Goal: Check status: Check status

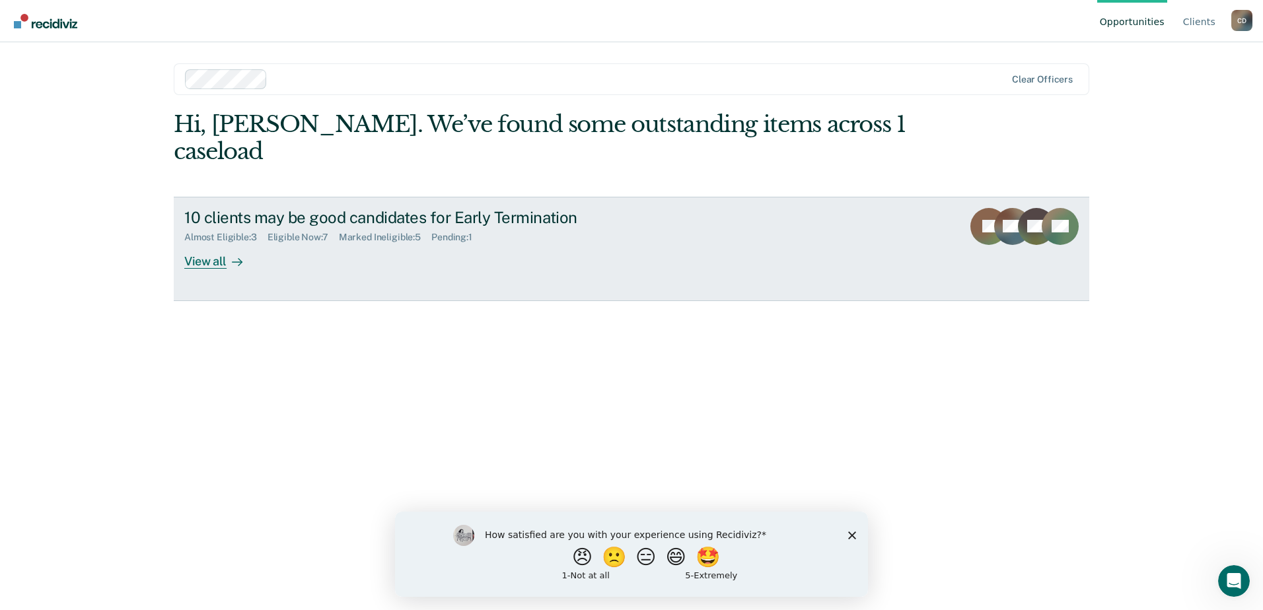
click at [210, 243] on div "View all" at bounding box center [221, 256] width 74 height 26
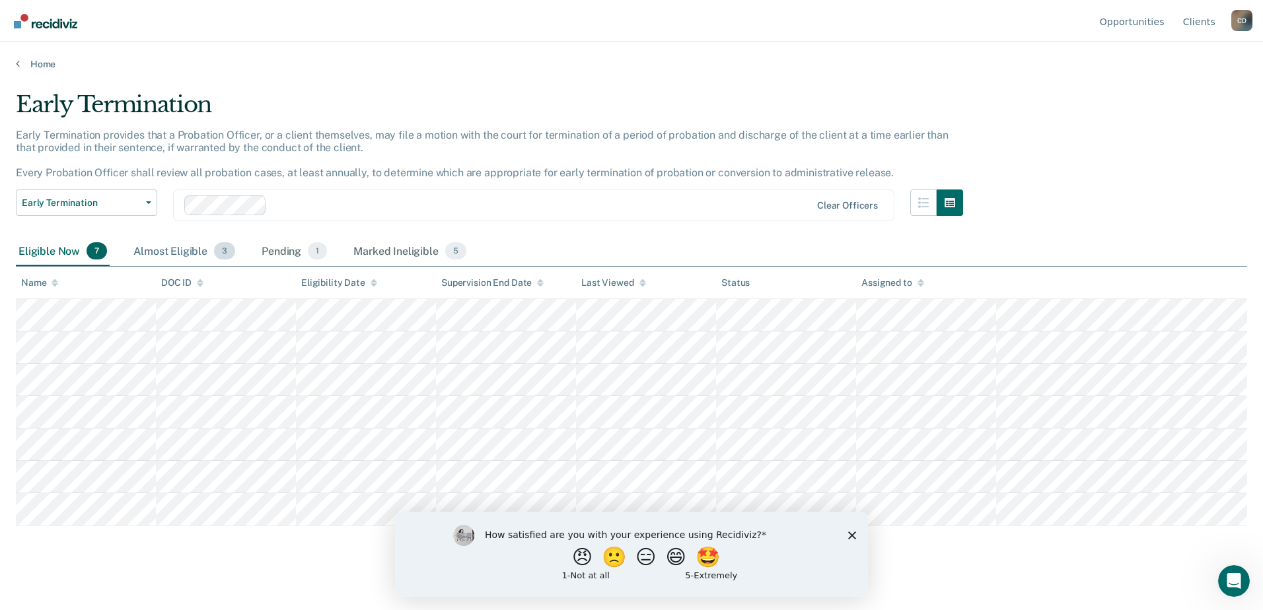
click at [188, 252] on div "Almost Eligible 3" at bounding box center [184, 251] width 107 height 29
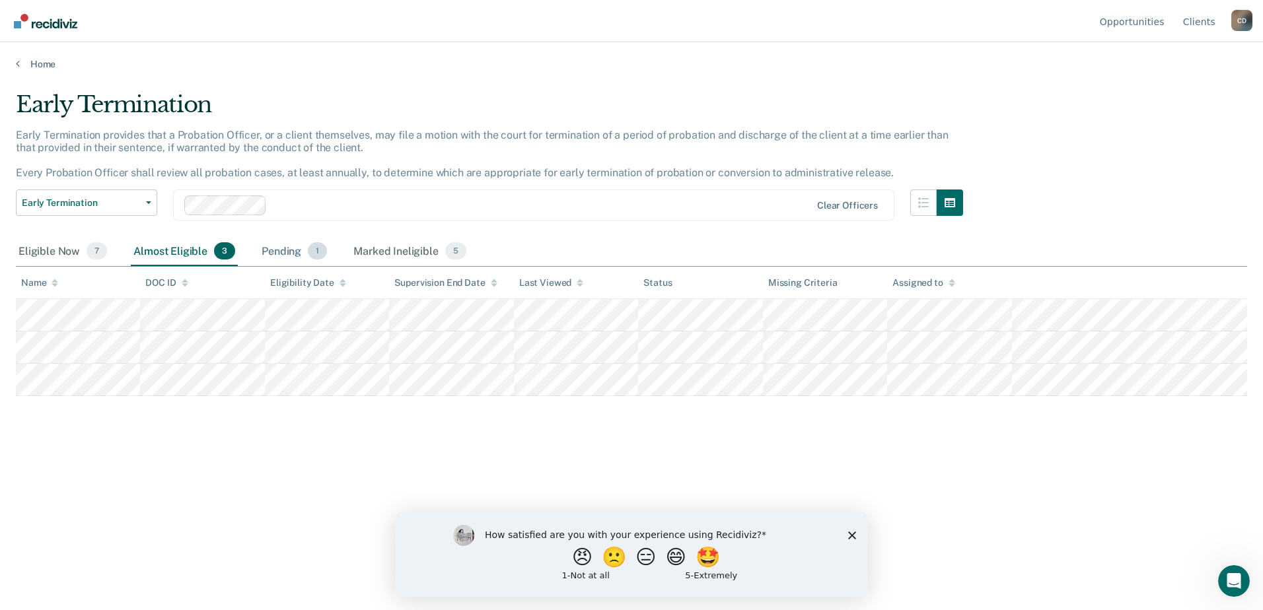
click at [269, 251] on div "Pending 1" at bounding box center [294, 251] width 71 height 29
